Goal: Task Accomplishment & Management: Manage account settings

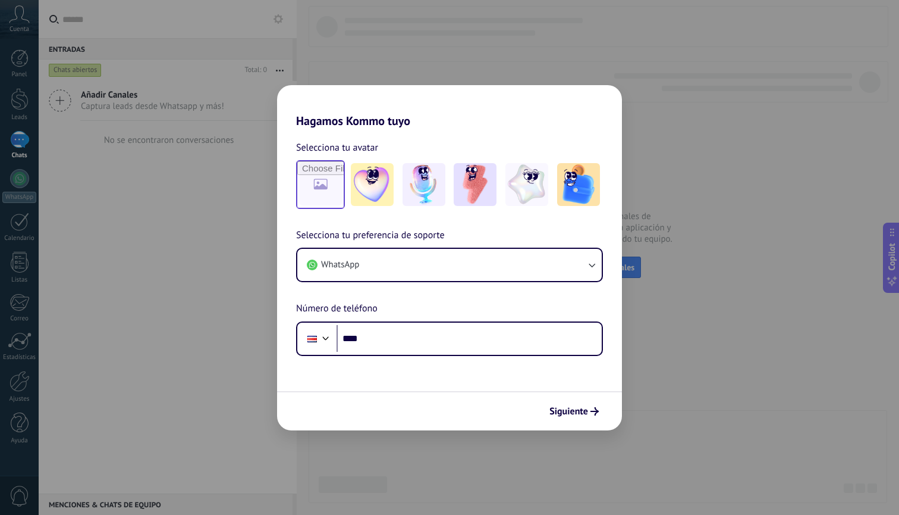
click at [314, 182] on input "file" at bounding box center [320, 184] width 46 height 46
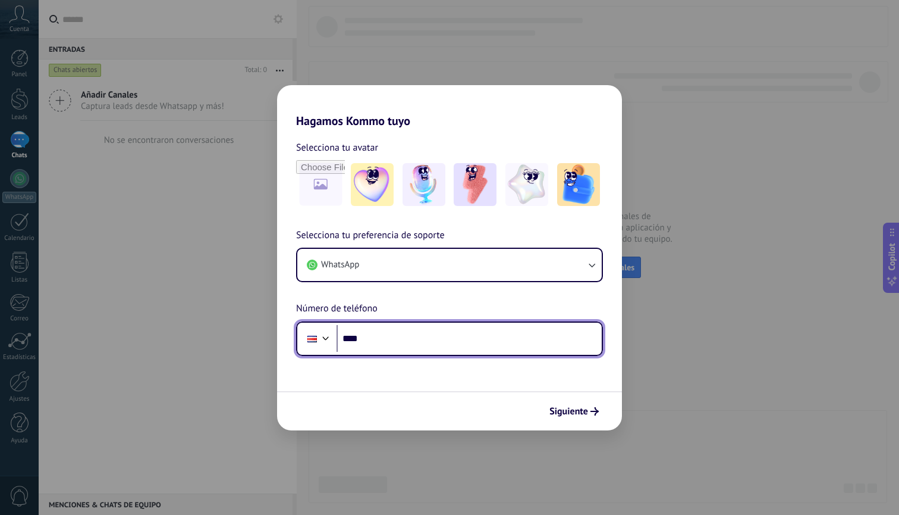
click at [433, 343] on input "****" at bounding box center [469, 338] width 265 height 27
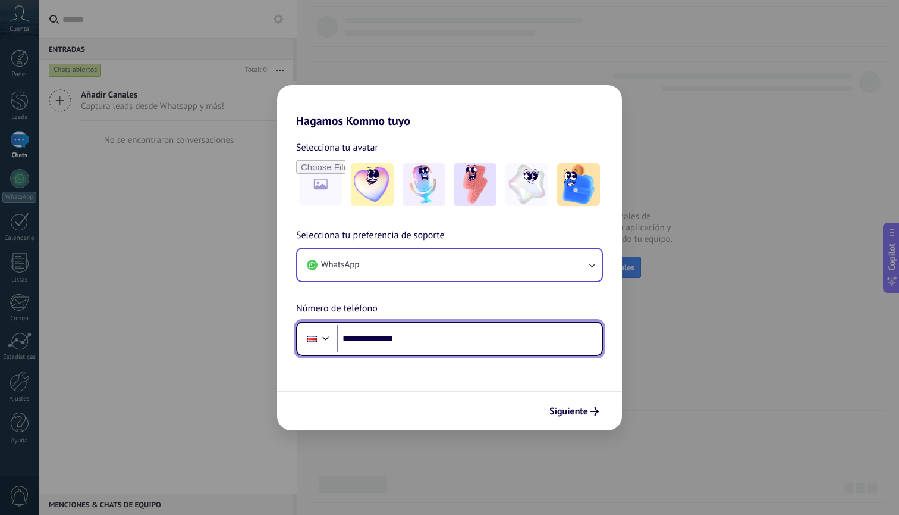
type input "**********"
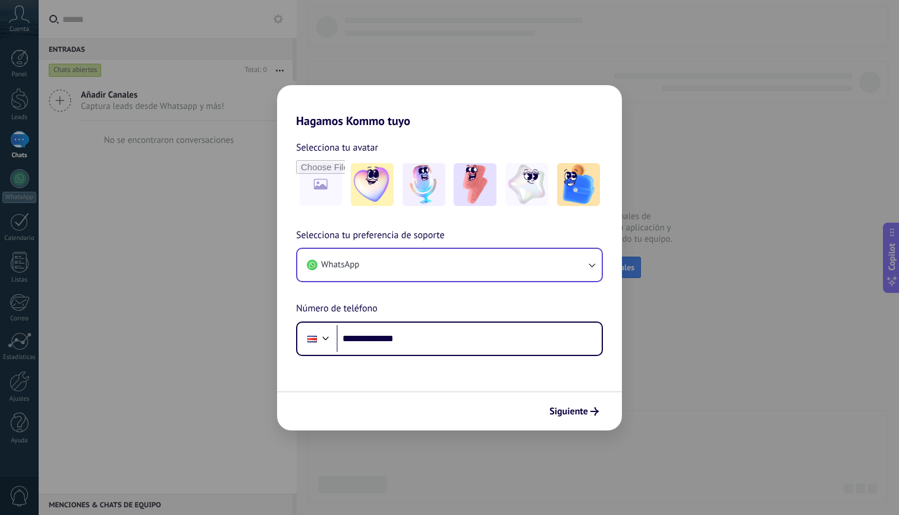
click at [365, 259] on button "WhatsApp" at bounding box center [449, 265] width 305 height 32
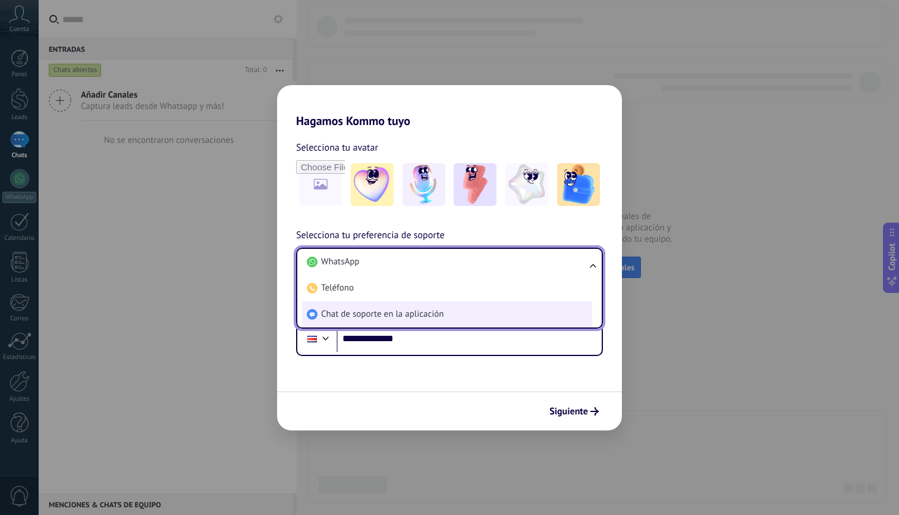
click at [387, 316] on span "Chat de soporte en la aplicación" at bounding box center [382, 314] width 123 height 12
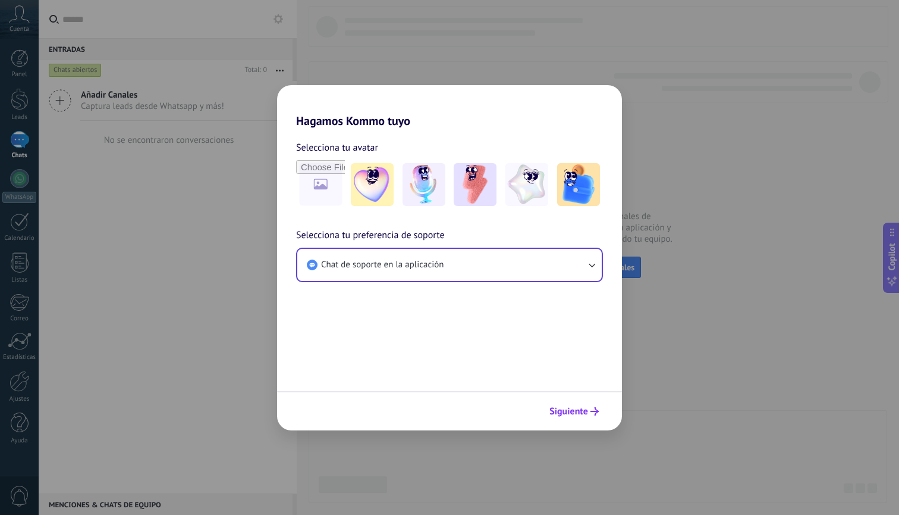
click at [575, 408] on span "Siguiente" at bounding box center [569, 411] width 39 height 8
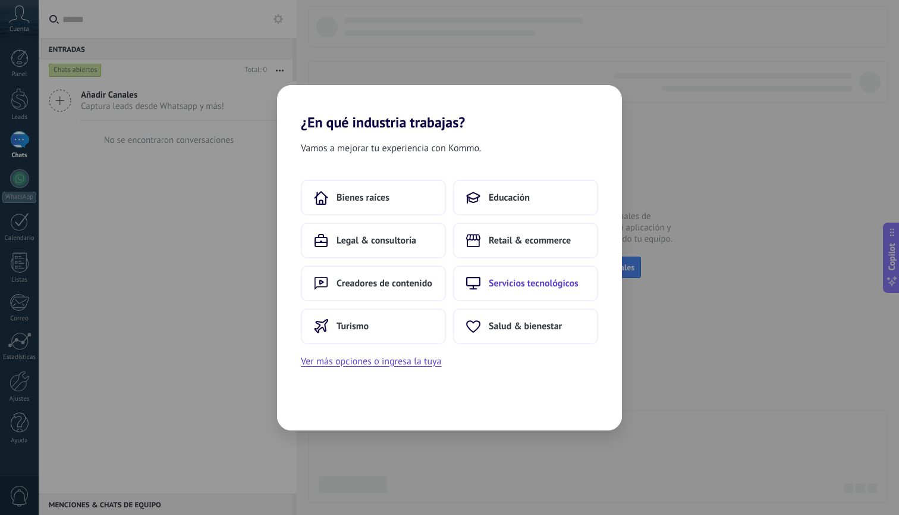
click at [551, 289] on button "Servicios tecnológicos" at bounding box center [525, 283] width 145 height 36
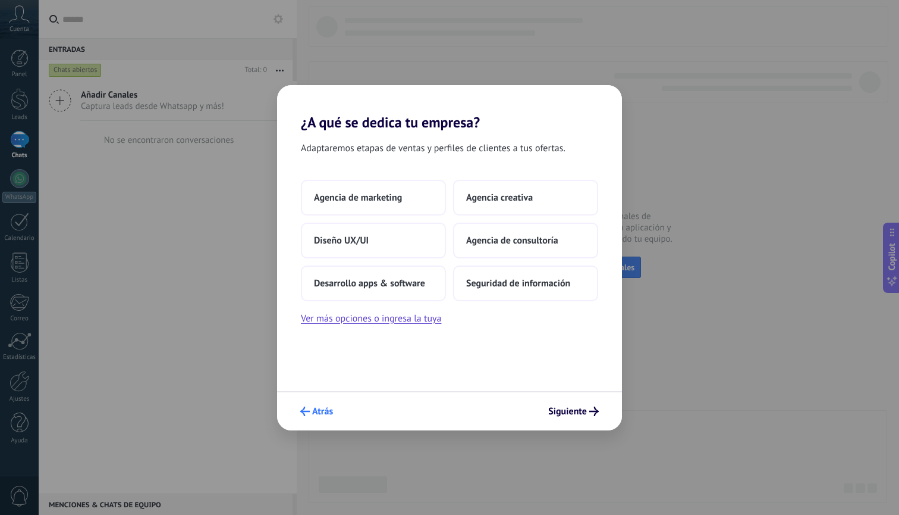
click at [319, 413] on span "Atrás" at bounding box center [322, 411] width 21 height 8
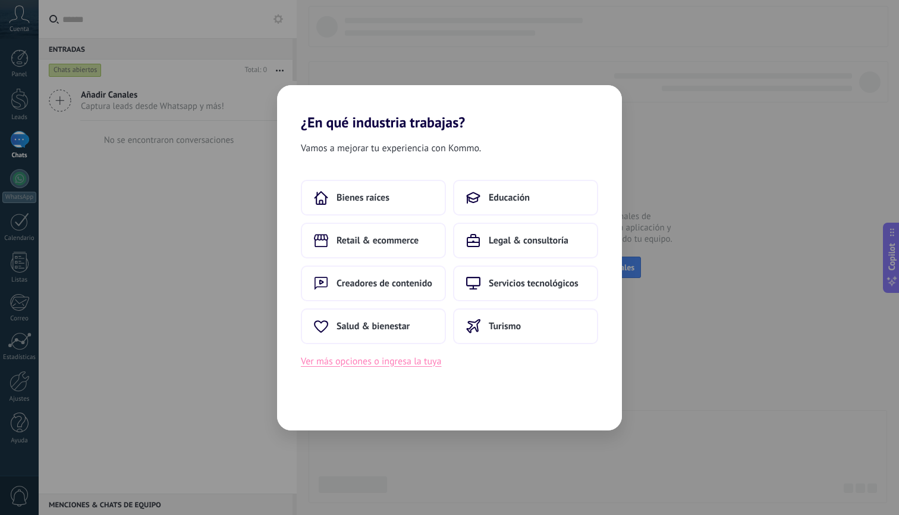
click at [383, 365] on button "Ver más opciones o ingresa la tuya" at bounding box center [371, 360] width 140 height 15
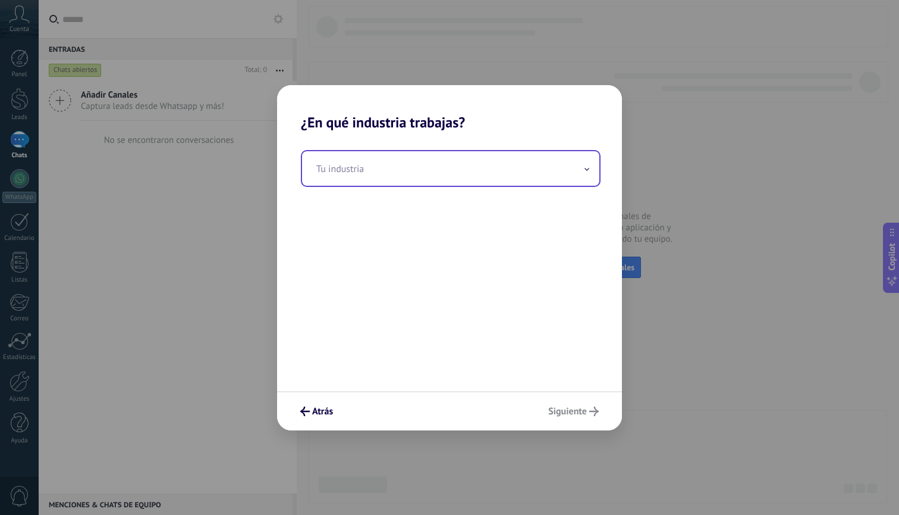
click at [364, 166] on input "text" at bounding box center [450, 168] width 297 height 35
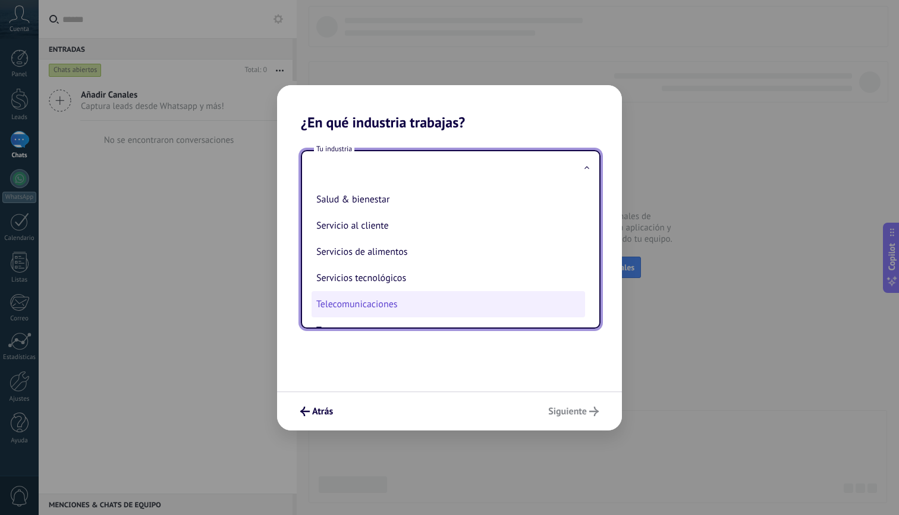
scroll to position [265, 0]
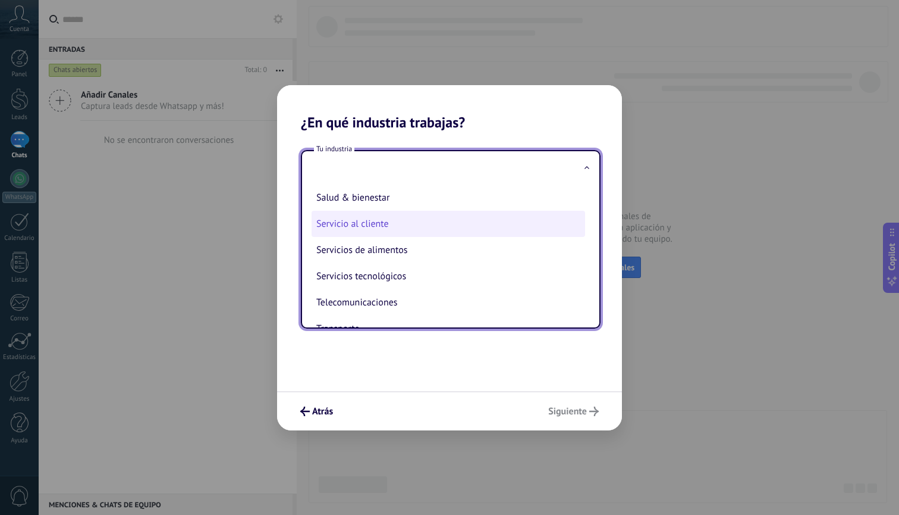
click at [372, 223] on li "Servicio al cliente" at bounding box center [449, 224] width 274 height 26
type input "**********"
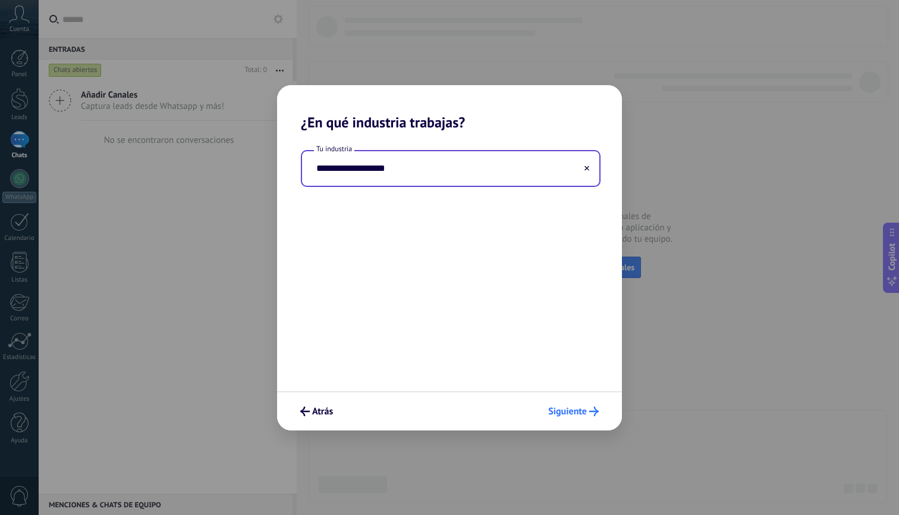
click at [591, 418] on button "Siguiente" at bounding box center [573, 411] width 61 height 20
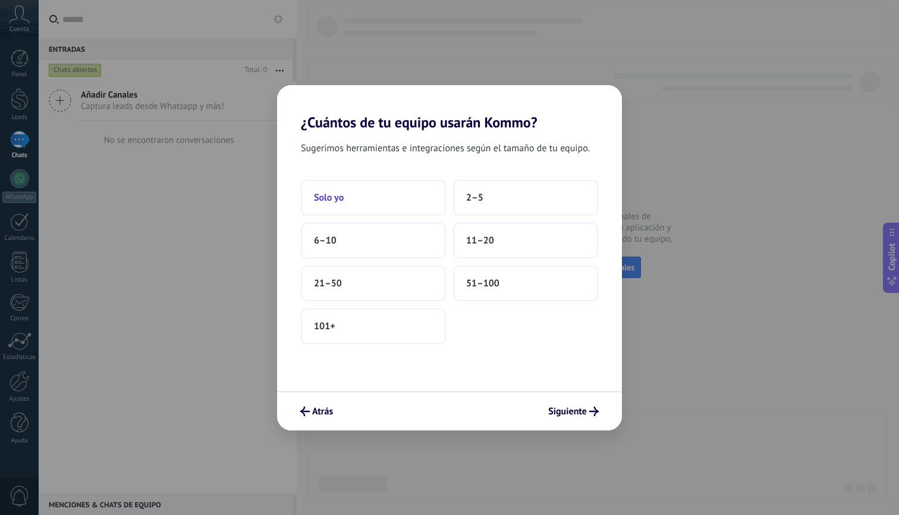
click at [393, 195] on button "Solo yo" at bounding box center [373, 198] width 145 height 36
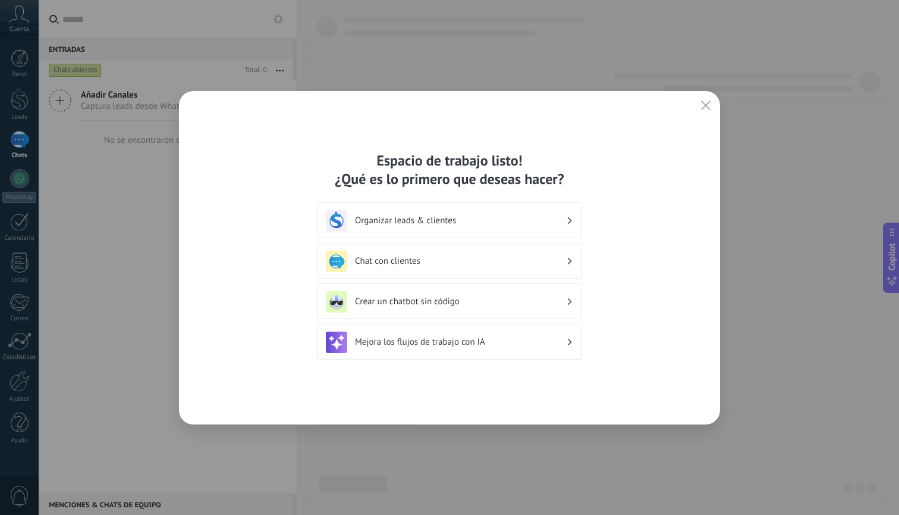
click at [497, 217] on h3 "Organizar leads & clientes" at bounding box center [460, 220] width 211 height 11
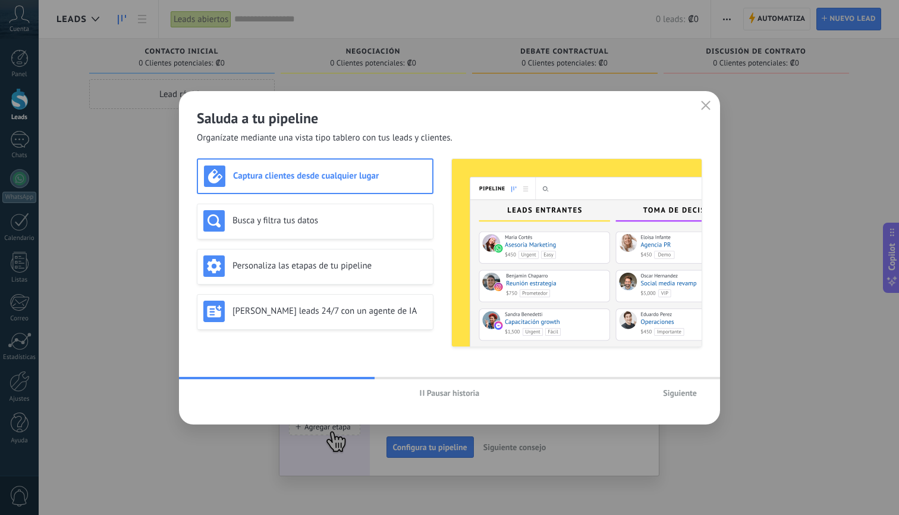
click at [349, 178] on h3 "Captura clientes desde cualquier lugar" at bounding box center [329, 175] width 193 height 11
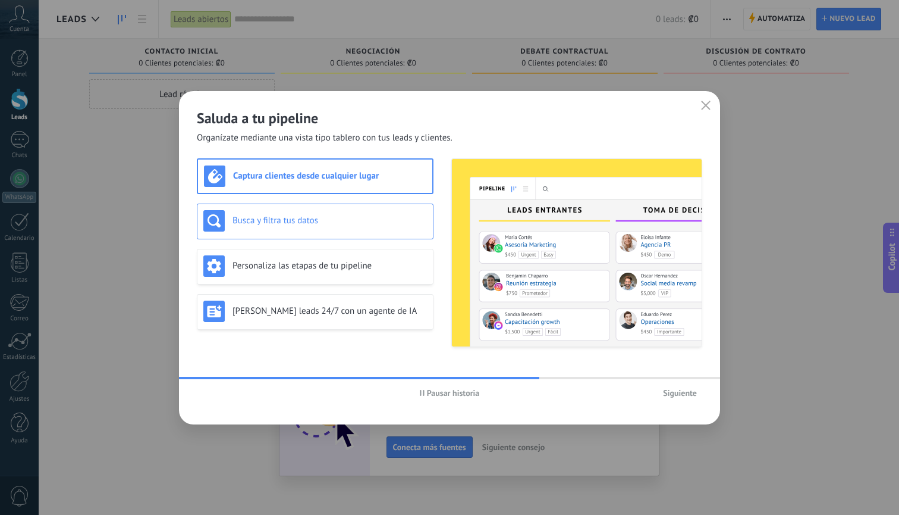
click at [366, 215] on h3 "Busca y filtra tus datos" at bounding box center [330, 220] width 195 height 11
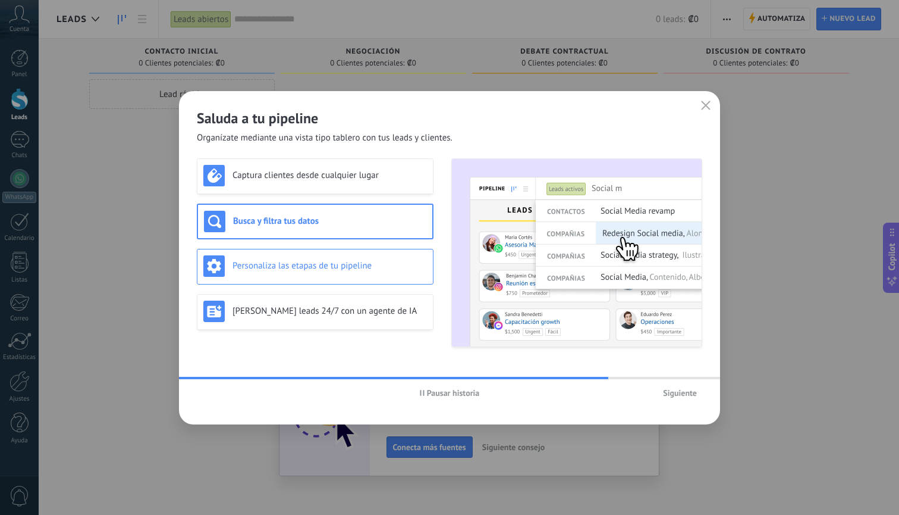
click at [365, 268] on h3 "Personaliza las etapas de tu pipeline" at bounding box center [330, 265] width 195 height 11
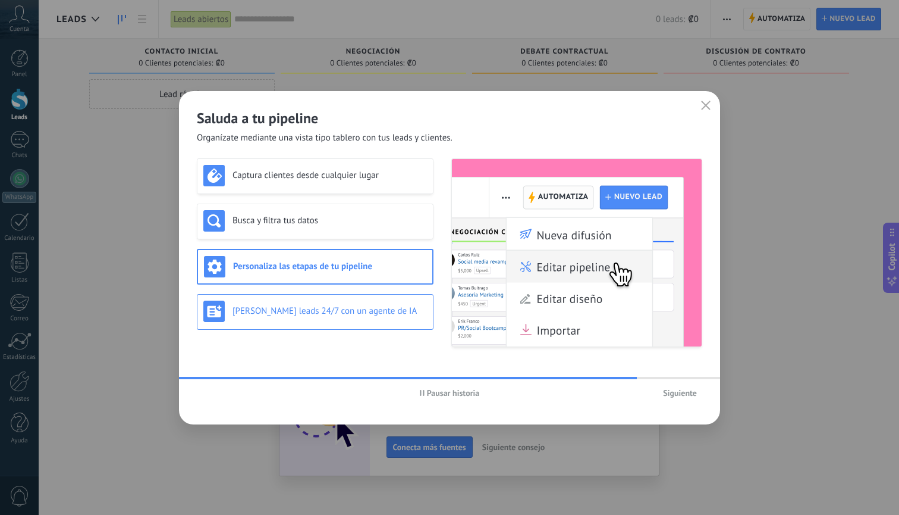
click at [364, 311] on h3 "Genera leads 24/7 con un agente de IA" at bounding box center [330, 310] width 195 height 11
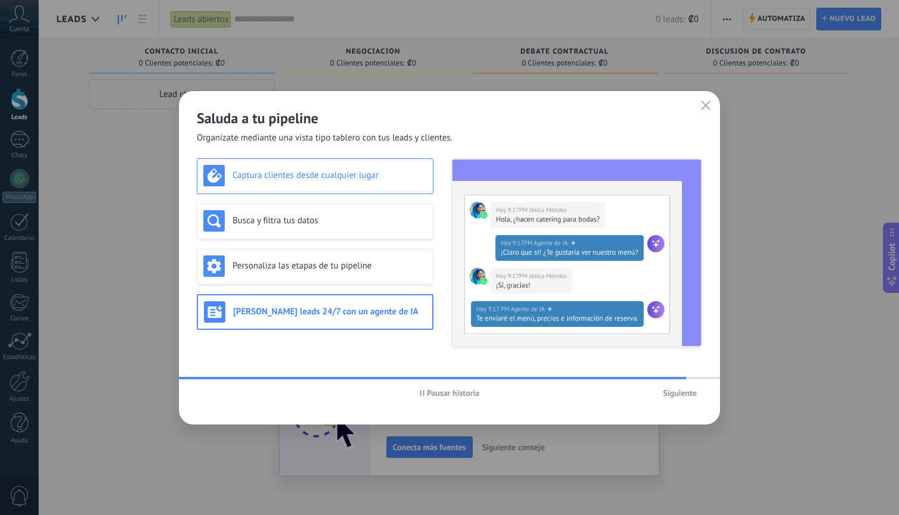
click at [353, 175] on h3 "Captura clientes desde cualquier lugar" at bounding box center [330, 175] width 195 height 11
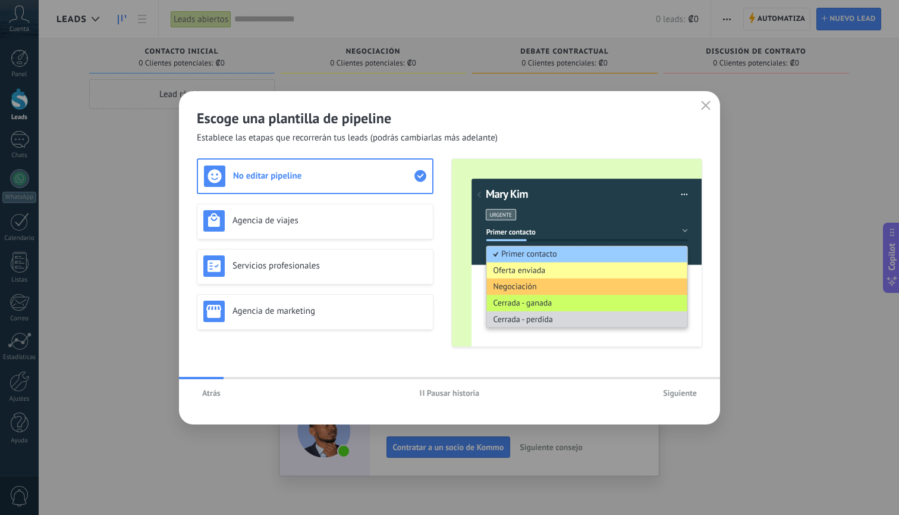
click at [685, 392] on span "Siguiente" at bounding box center [680, 392] width 34 height 8
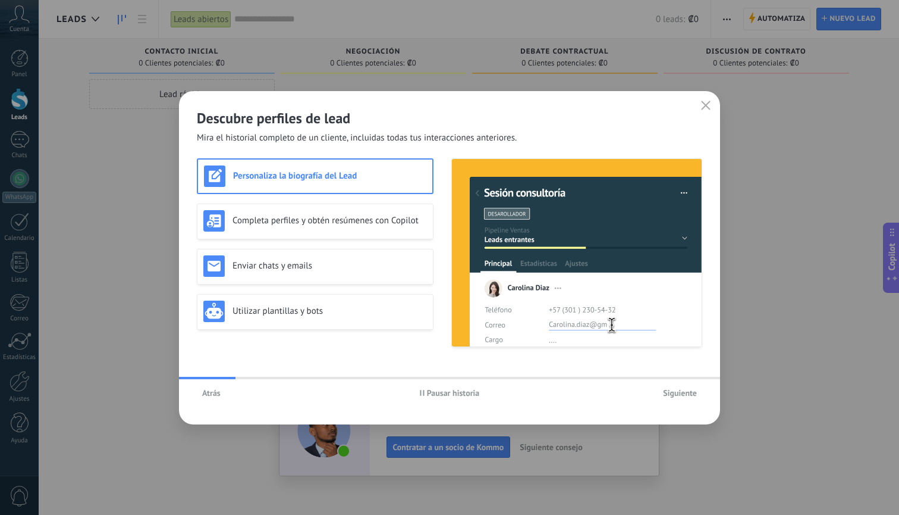
click at [685, 392] on span "Siguiente" at bounding box center [680, 392] width 34 height 8
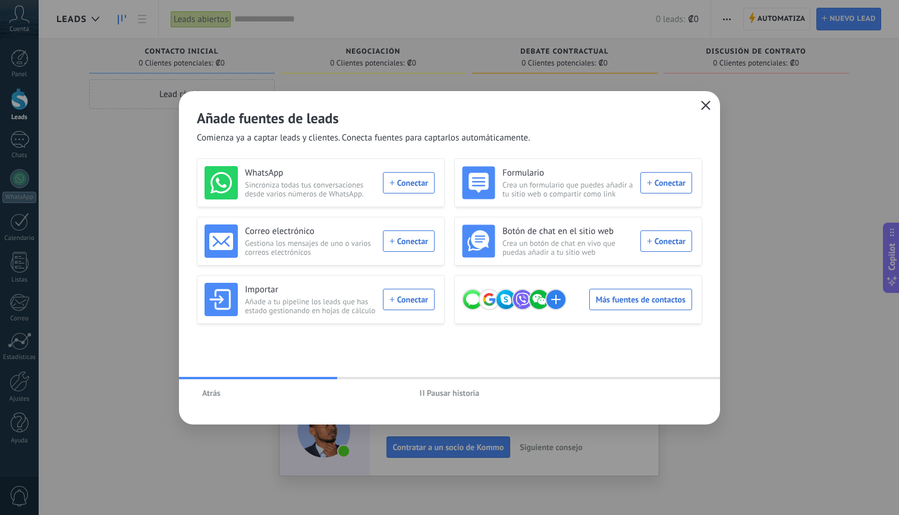
click at [706, 104] on icon "button" at bounding box center [706, 106] width 10 height 10
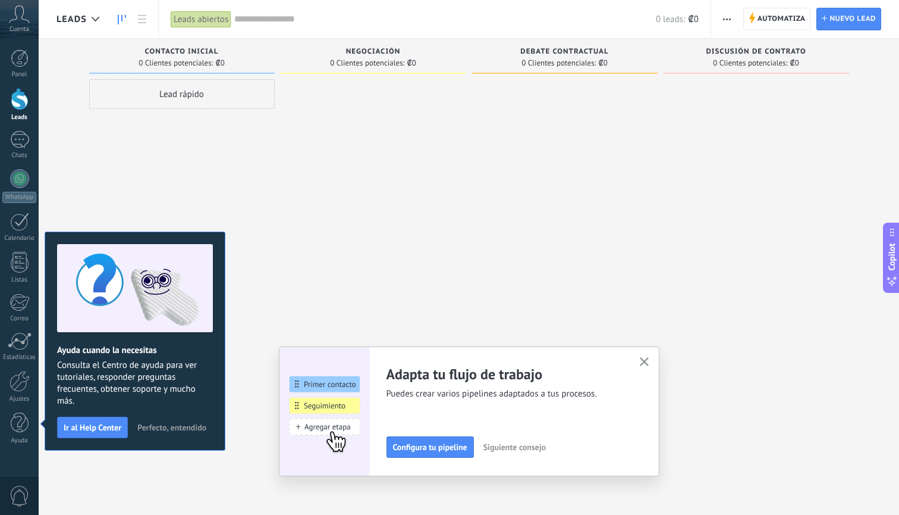
click at [322, 241] on div at bounding box center [374, 258] width 186 height 359
click at [645, 358] on icon "button" at bounding box center [644, 361] width 9 height 9
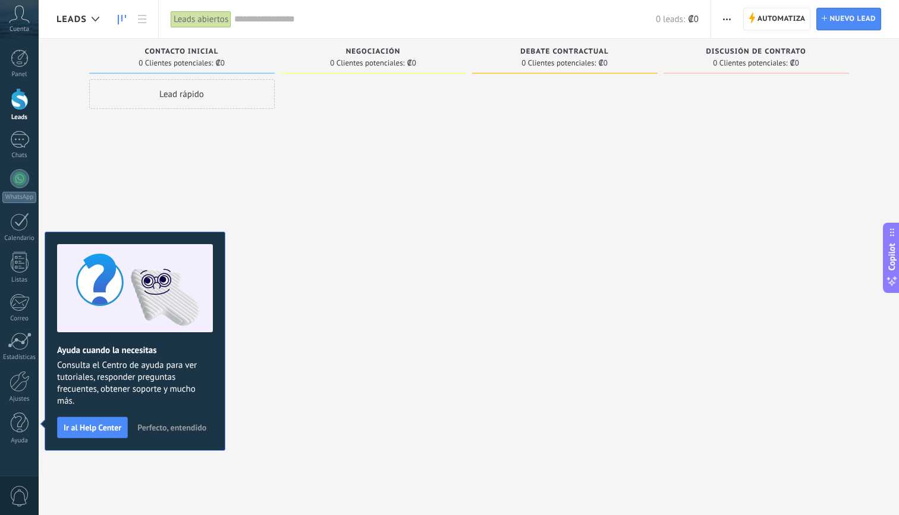
click at [169, 427] on span "Perfecto, entendido" at bounding box center [171, 427] width 69 height 8
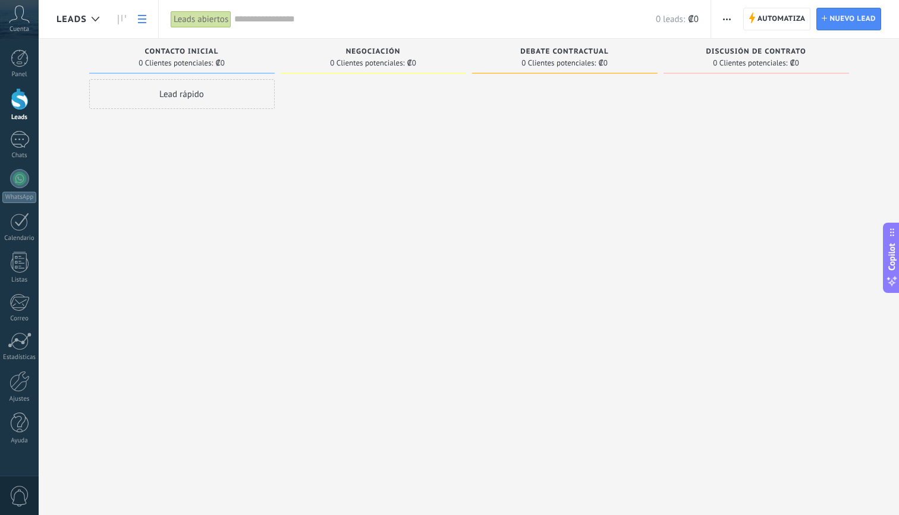
click at [144, 18] on icon at bounding box center [142, 19] width 8 height 8
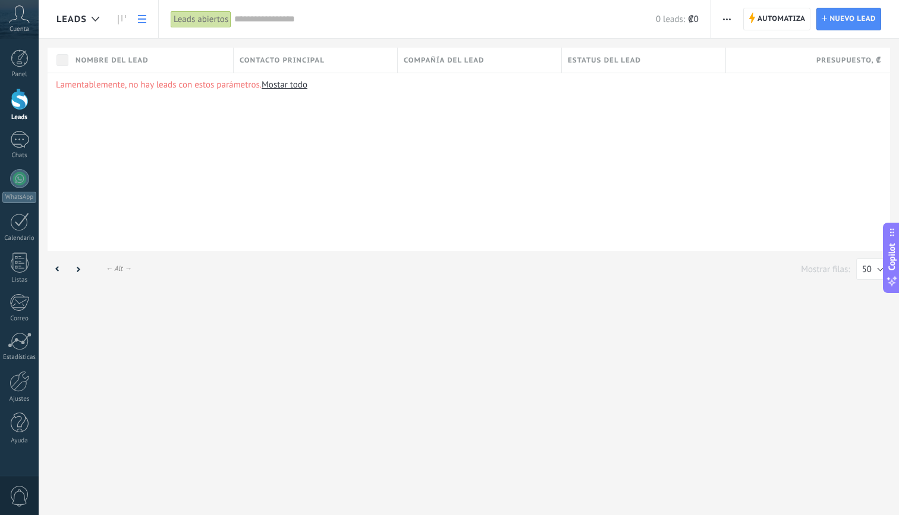
click at [143, 20] on use at bounding box center [142, 19] width 8 height 8
click at [99, 20] on icon at bounding box center [96, 19] width 8 height 5
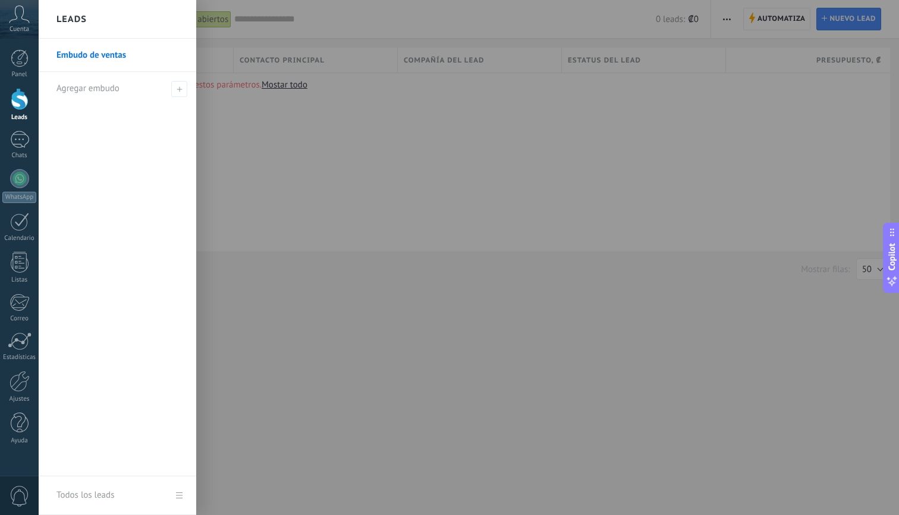
click at [87, 22] on div "Leads" at bounding box center [118, 19] width 158 height 39
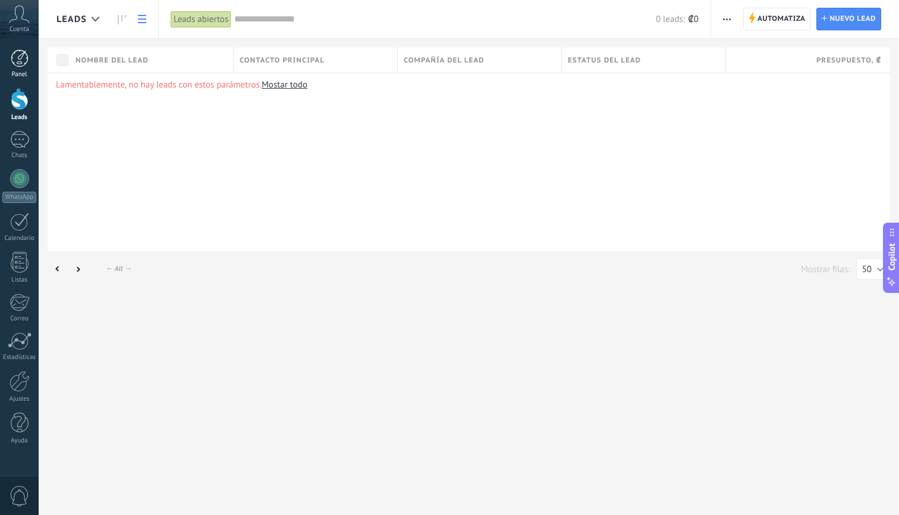
click at [15, 60] on div at bounding box center [20, 58] width 18 height 18
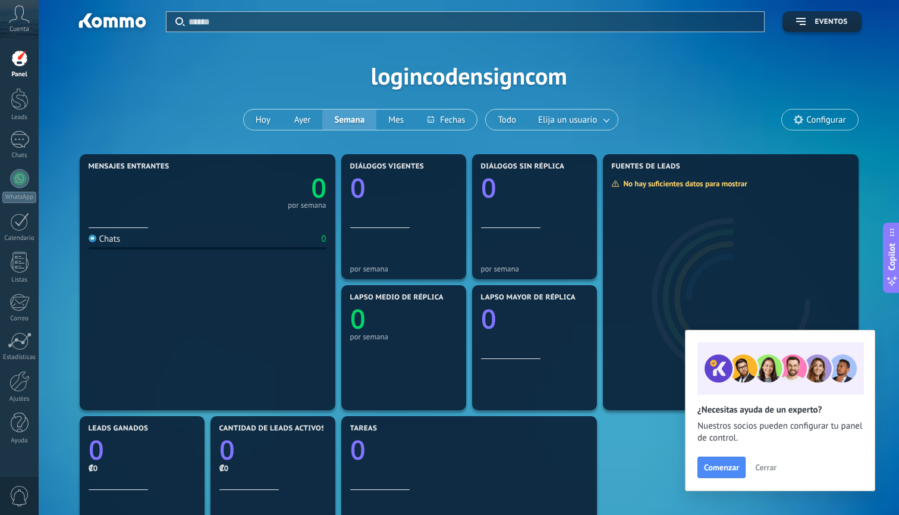
click at [769, 463] on span "Cerrar" at bounding box center [766, 467] width 21 height 8
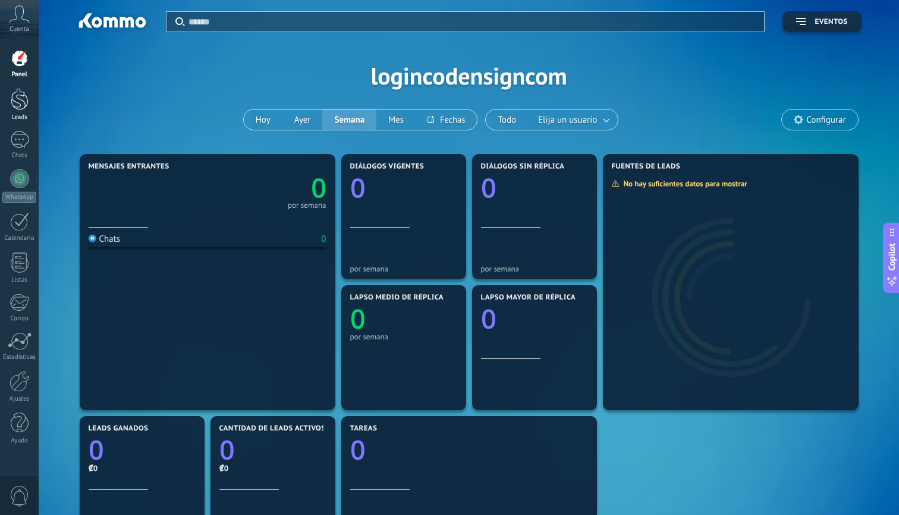
click at [16, 106] on div at bounding box center [20, 99] width 18 height 22
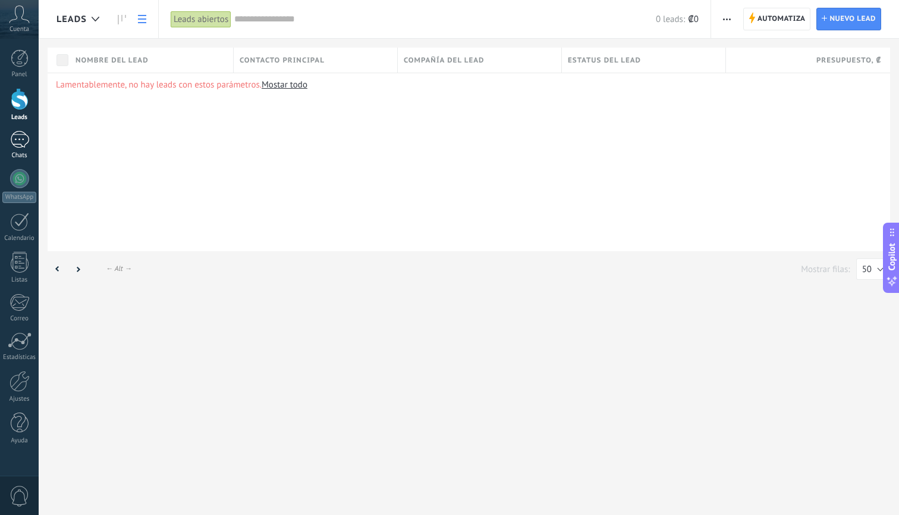
click at [9, 142] on link "Chats" at bounding box center [19, 145] width 39 height 29
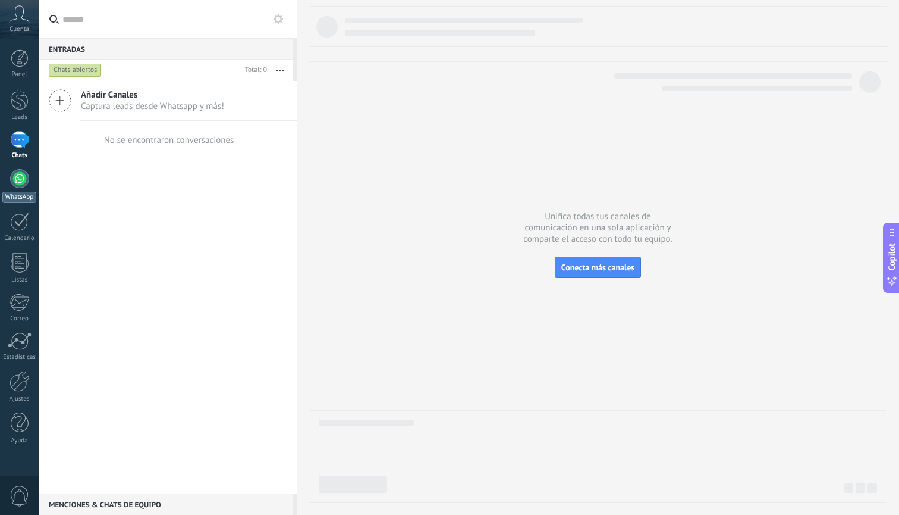
click at [23, 181] on div at bounding box center [19, 178] width 19 height 19
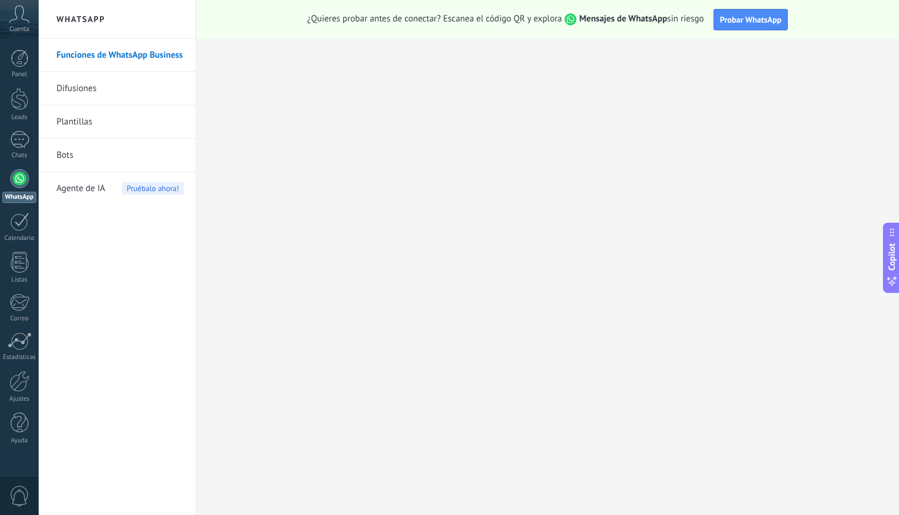
click at [96, 89] on link "Difusiones" at bounding box center [120, 88] width 127 height 33
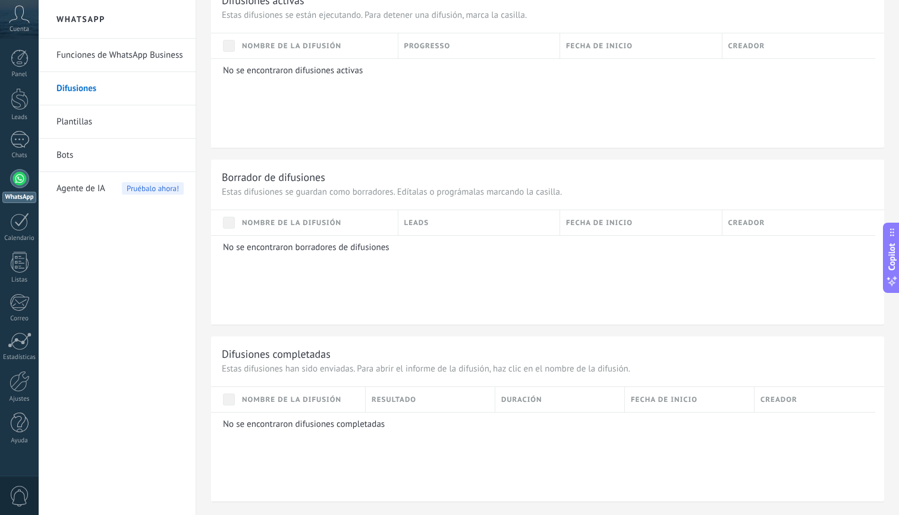
scroll to position [420, 0]
click at [115, 129] on link "Plantillas" at bounding box center [120, 121] width 127 height 33
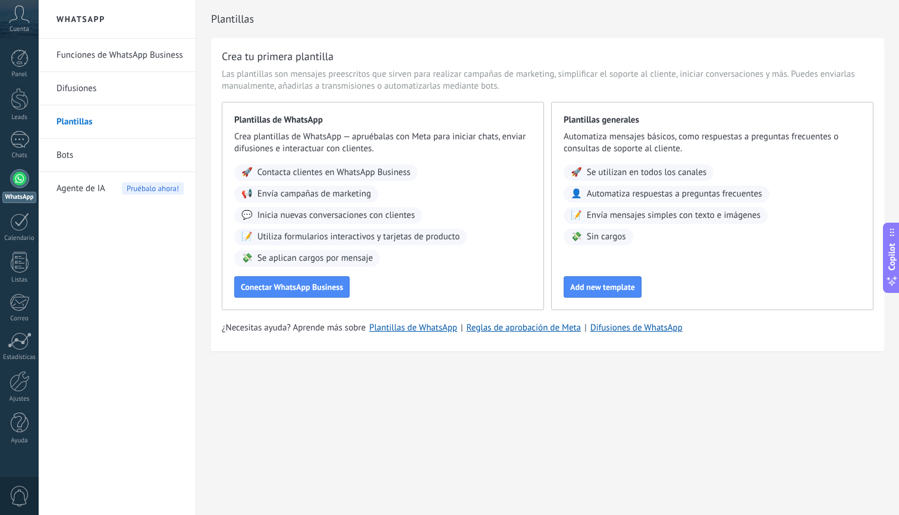
click at [97, 159] on link "Bots" at bounding box center [120, 155] width 127 height 33
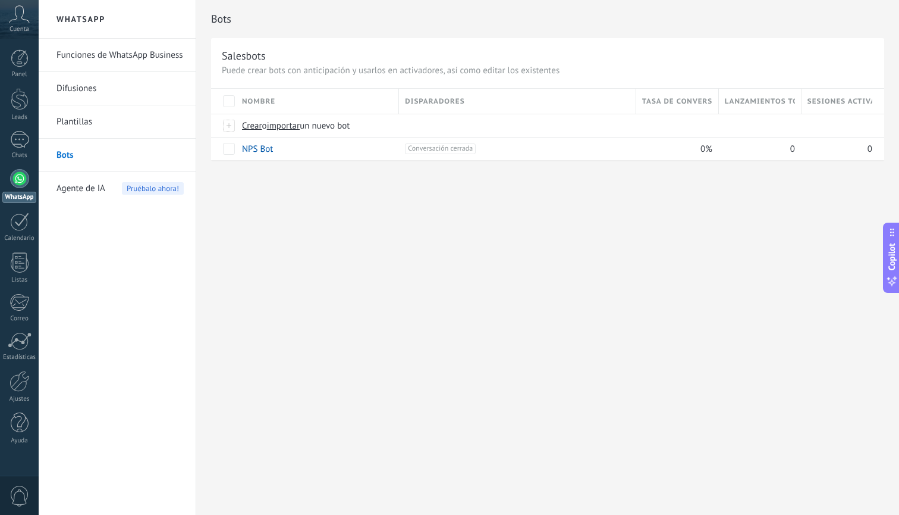
click at [83, 192] on span "Agente de IA" at bounding box center [81, 188] width 49 height 33
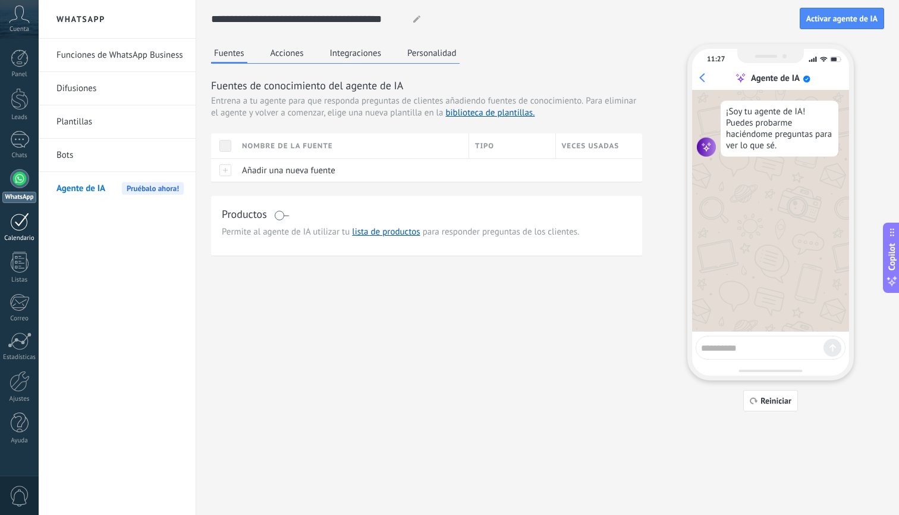
click at [20, 230] on div at bounding box center [19, 221] width 19 height 18
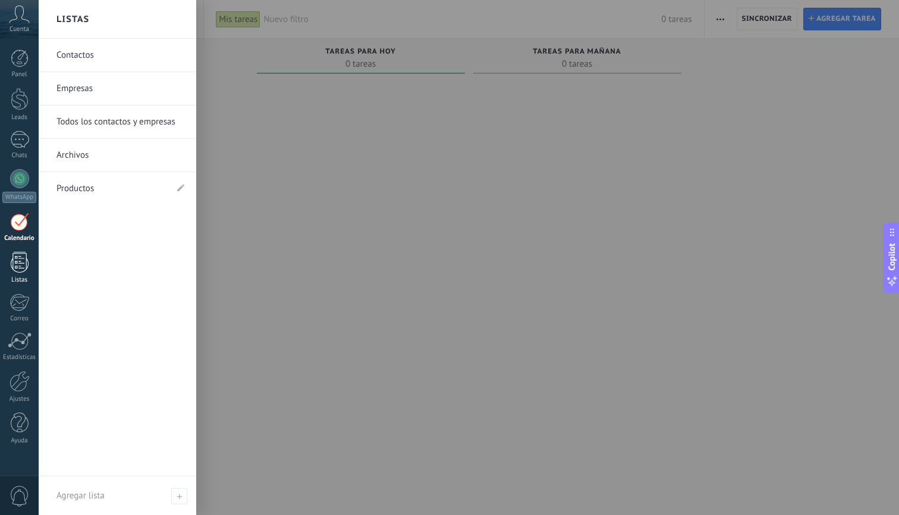
click at [21, 264] on div at bounding box center [20, 262] width 18 height 21
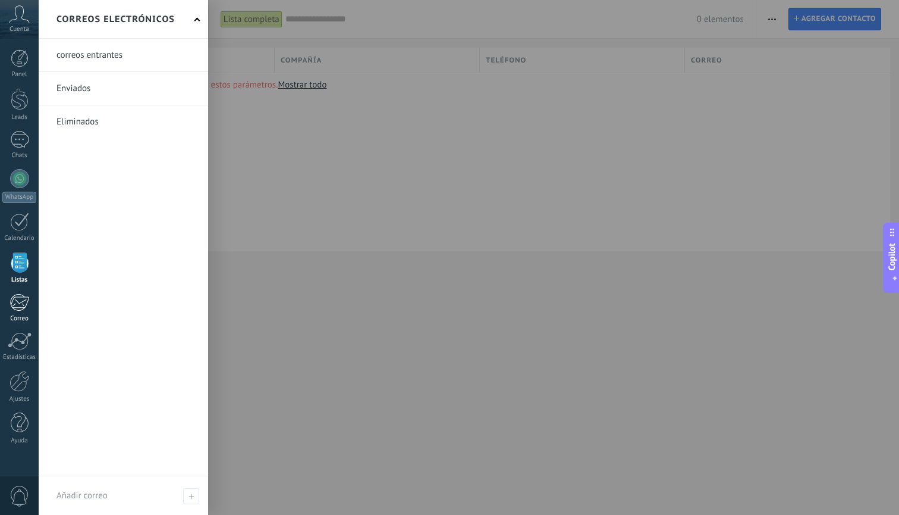
click at [17, 315] on div "Correo" at bounding box center [19, 319] width 35 height 8
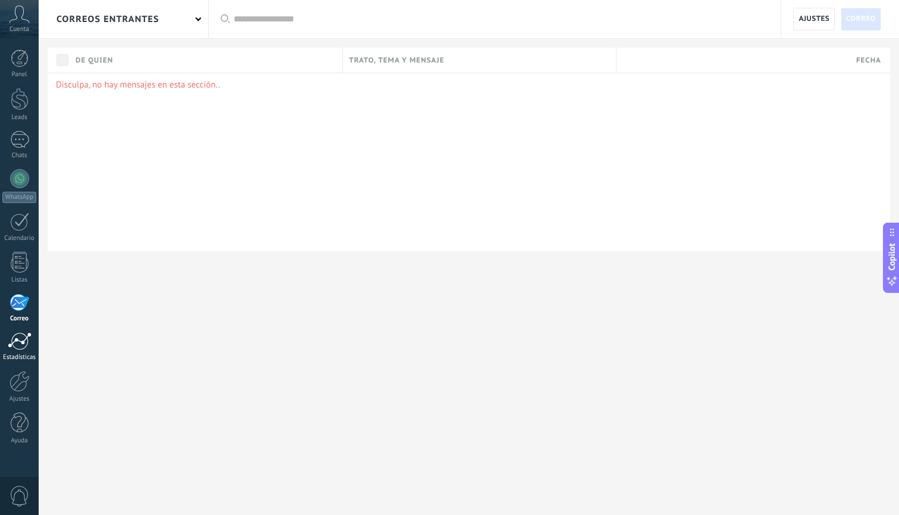
click at [16, 340] on div at bounding box center [20, 341] width 24 height 18
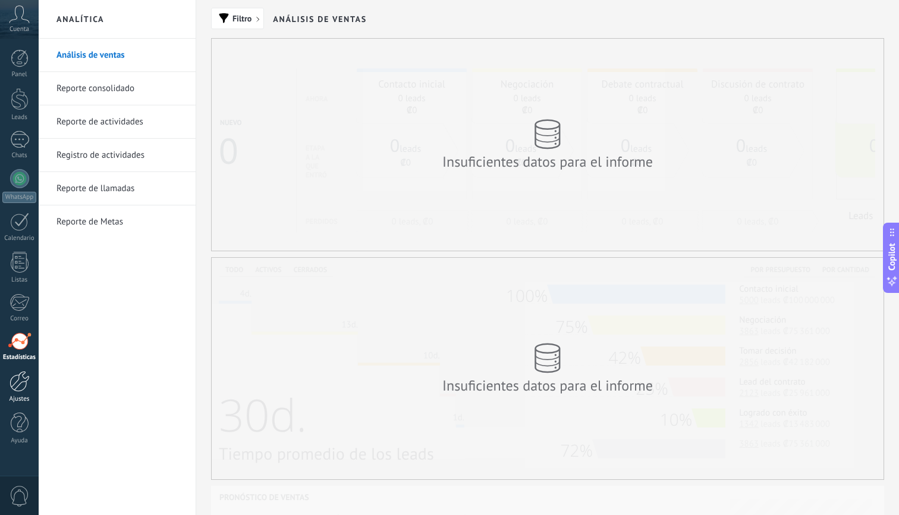
click at [12, 388] on div at bounding box center [20, 381] width 20 height 21
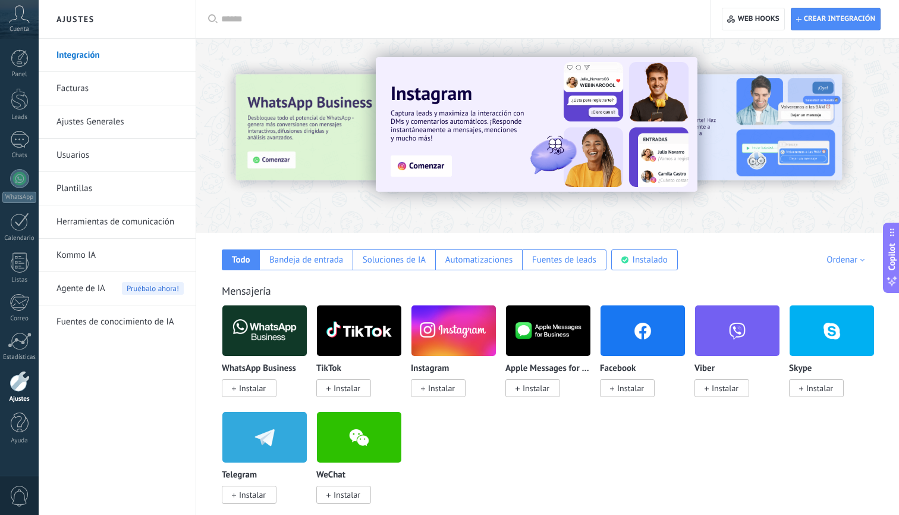
click at [93, 92] on link "Facturas" at bounding box center [120, 88] width 127 height 33
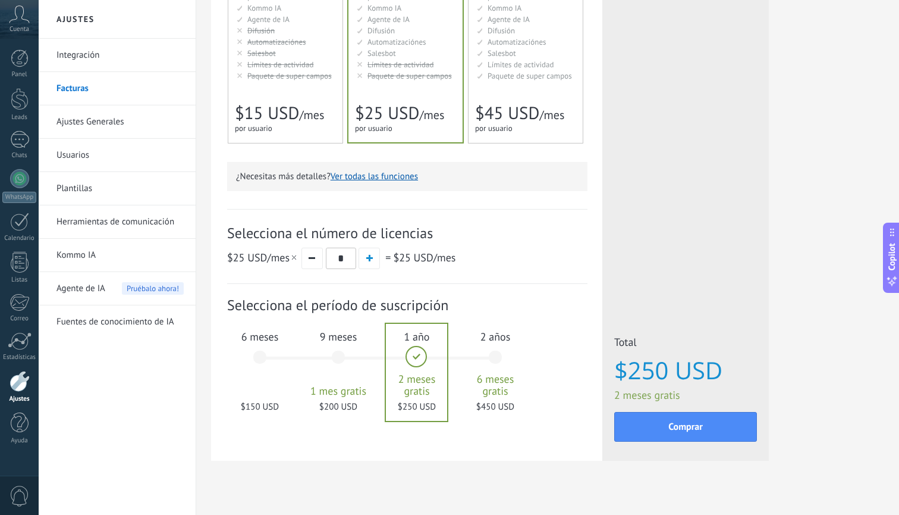
scroll to position [233, 0]
click at [259, 359] on div "6 meses $150 USD" at bounding box center [260, 362] width 64 height 84
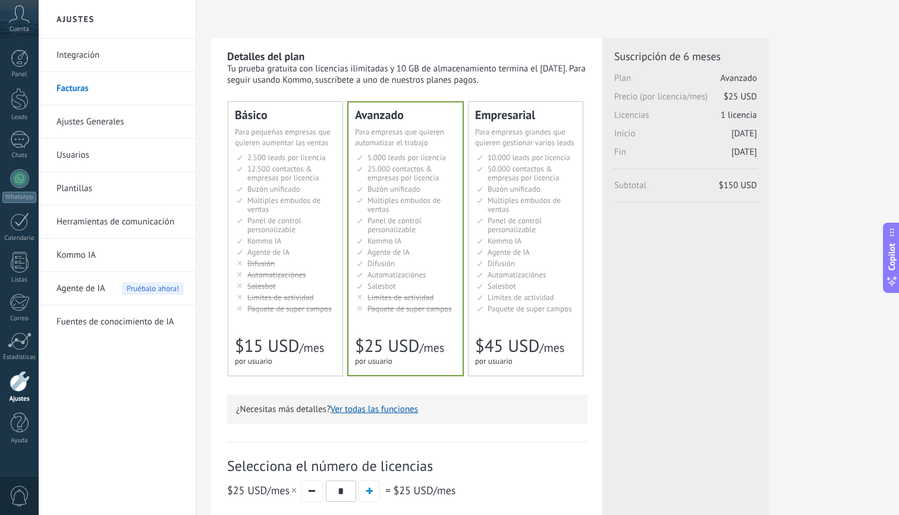
scroll to position [0, 0]
click at [148, 123] on link "Ajustes Generales" at bounding box center [120, 121] width 127 height 33
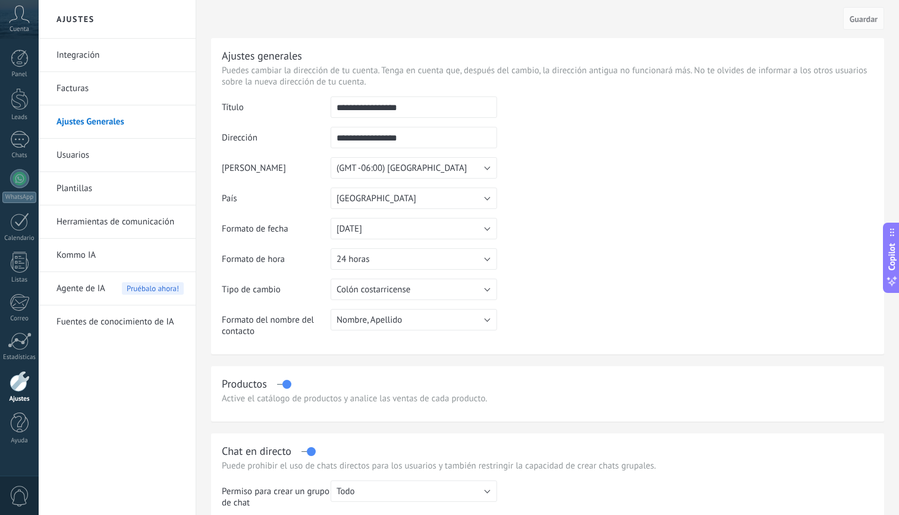
click at [411, 108] on input "**********" at bounding box center [414, 106] width 167 height 21
type input "*********"
click at [432, 142] on input "**********" at bounding box center [414, 137] width 167 height 21
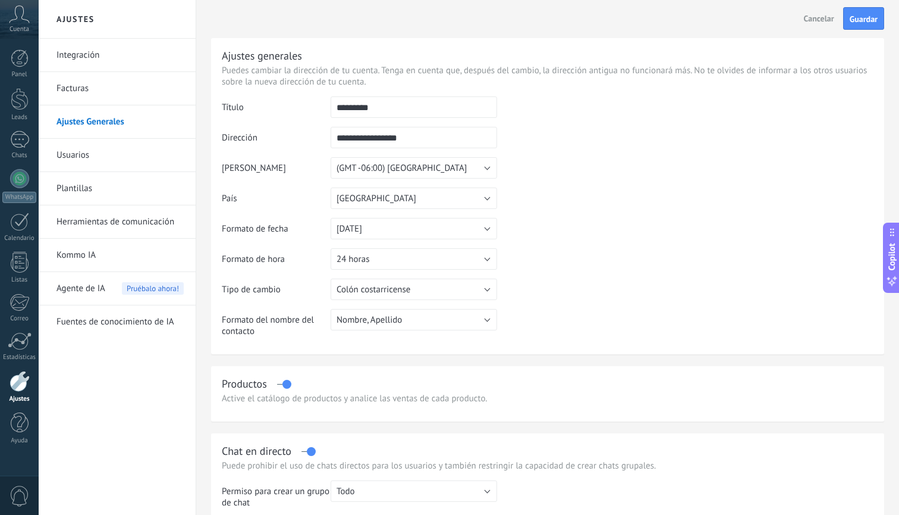
click at [432, 142] on input "**********" at bounding box center [414, 137] width 167 height 21
type input "*"
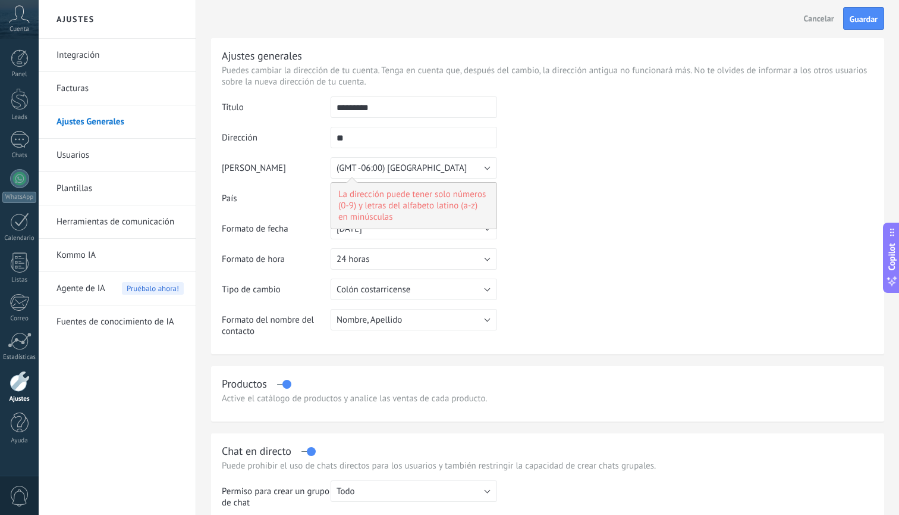
type input "*"
click at [526, 200] on td at bounding box center [685, 156] width 377 height 121
click at [381, 142] on input "text" at bounding box center [414, 137] width 167 height 21
click at [548, 153] on td at bounding box center [685, 156] width 377 height 121
click at [353, 140] on input "**" at bounding box center [414, 137] width 167 height 21
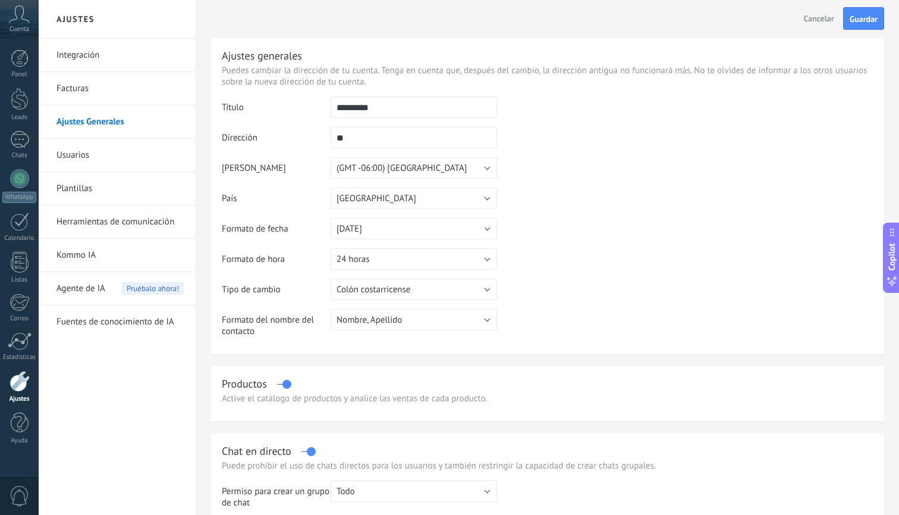
click at [353, 140] on input "**" at bounding box center [414, 137] width 167 height 21
type input "*"
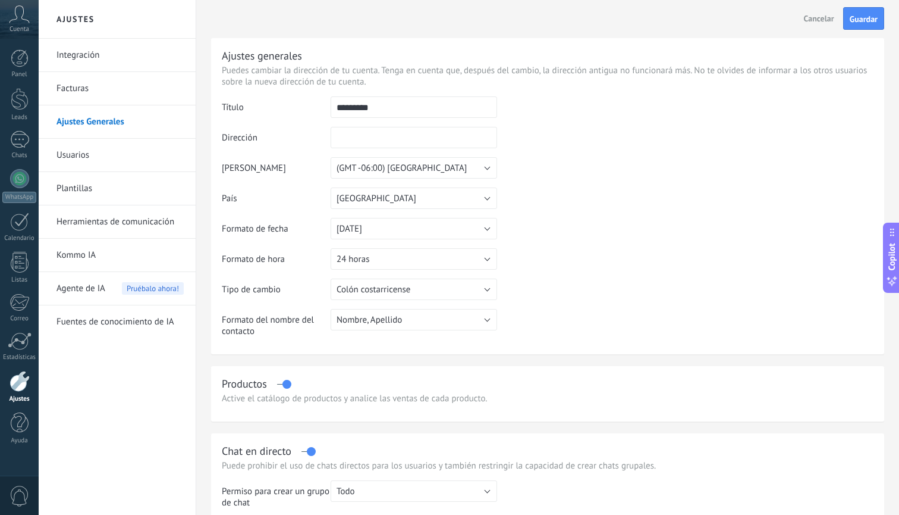
type input "*"
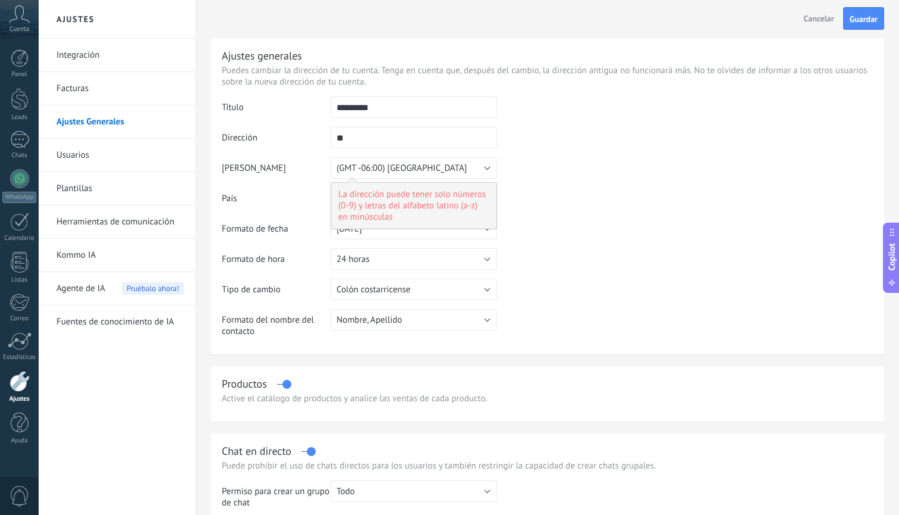
type input "*"
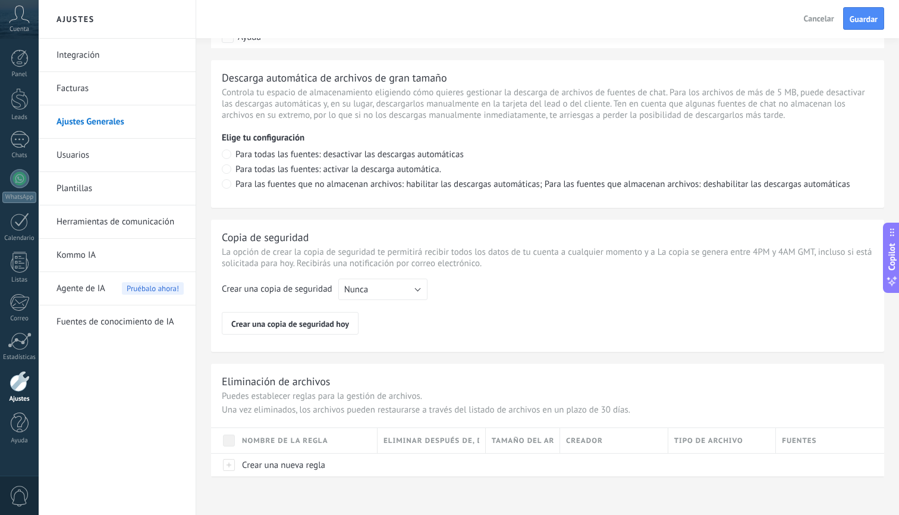
scroll to position [796, 0]
click at [105, 161] on link "Usuarios" at bounding box center [120, 155] width 127 height 33
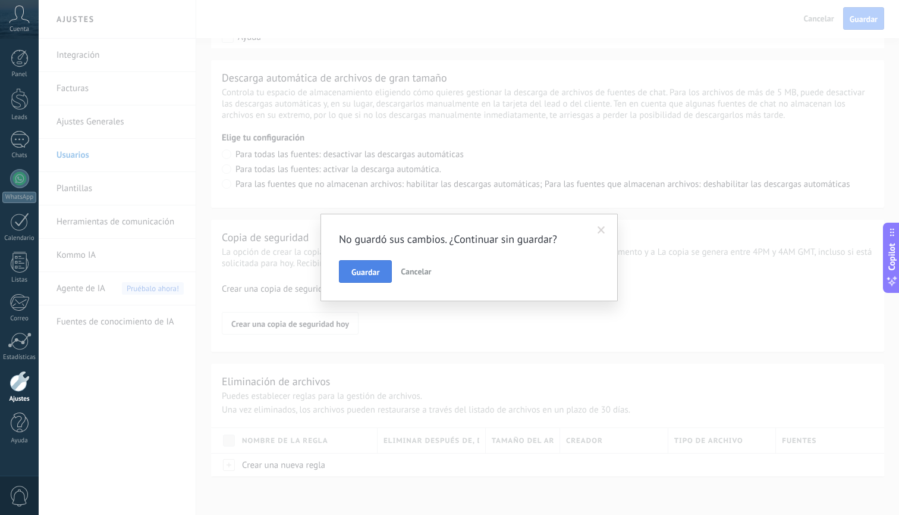
click at [372, 275] on span "Guardar" at bounding box center [366, 272] width 28 height 8
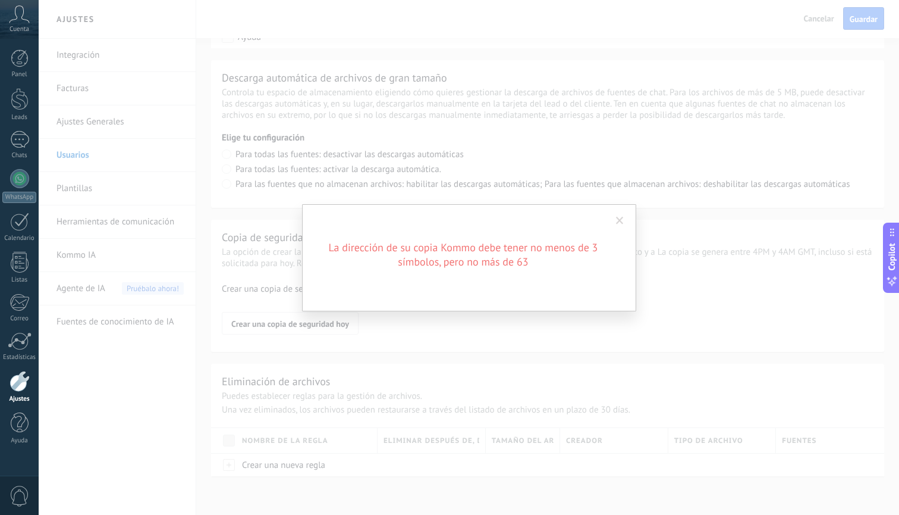
click at [620, 220] on span at bounding box center [620, 221] width 8 height 8
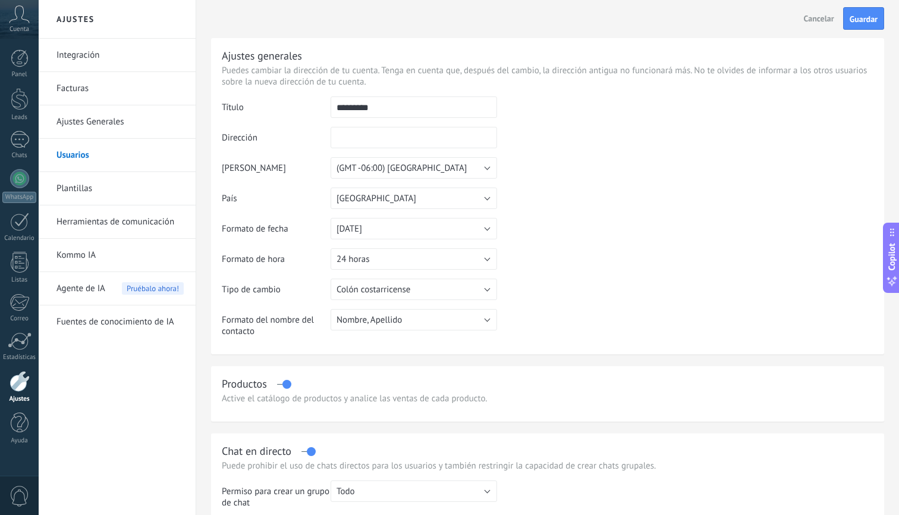
scroll to position [0, 0]
click at [352, 137] on input "text" at bounding box center [414, 137] width 167 height 21
type input "****"
click at [662, 203] on td at bounding box center [685, 156] width 377 height 121
click at [412, 144] on input "****" at bounding box center [414, 137] width 167 height 21
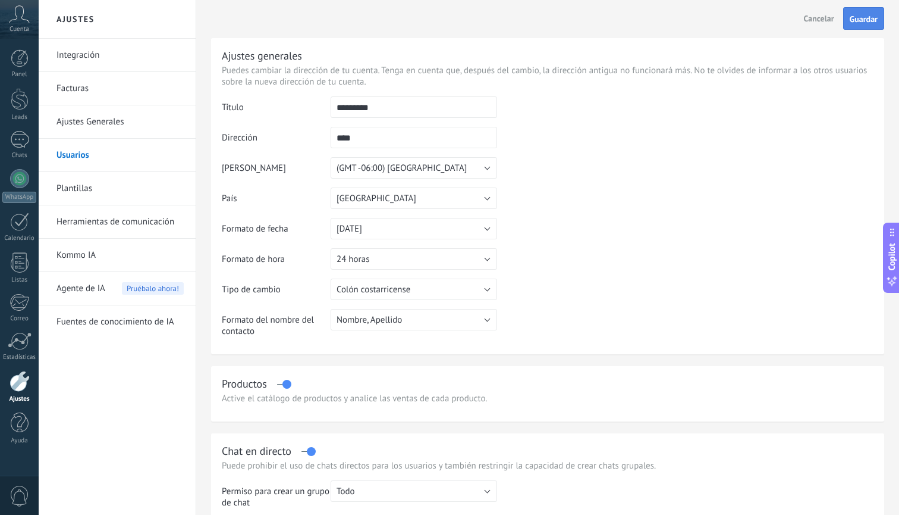
click at [864, 25] on button "Guardar" at bounding box center [864, 18] width 41 height 23
